Goal: Navigation & Orientation: Find specific page/section

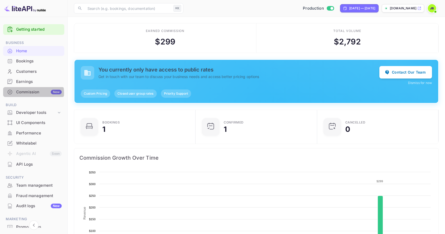
click at [30, 93] on div "Commission New" at bounding box center [39, 92] width 46 height 6
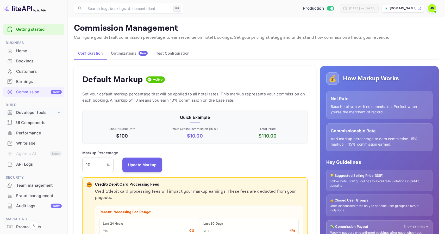
click at [56, 114] on icon at bounding box center [58, 112] width 5 height 5
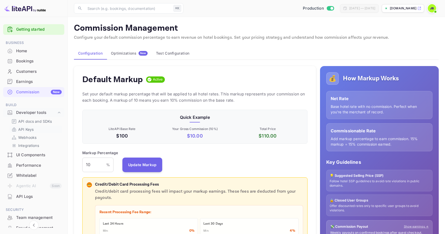
click at [29, 130] on p "API Keys" at bounding box center [25, 129] width 15 height 5
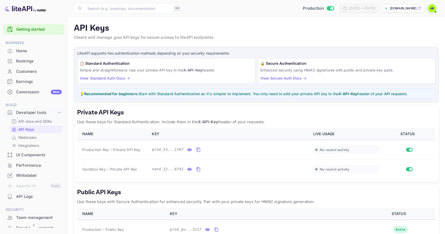
click at [35, 124] on p "API docs and SDKs" at bounding box center [35, 121] width 34 height 5
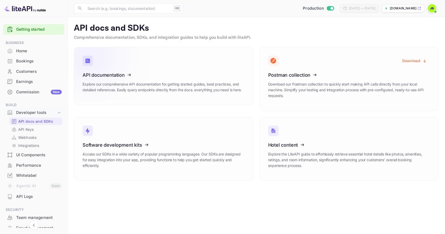
click at [134, 69] on icon at bounding box center [114, 74] width 81 height 54
